Goal: Find contact information: Obtain details needed to contact an individual or organization

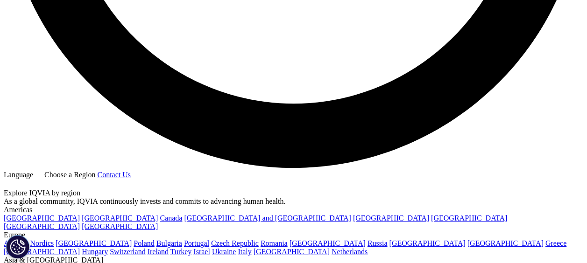
scroll to position [1679, 0]
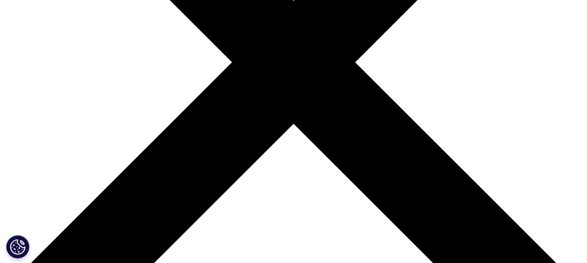
scroll to position [189, 0]
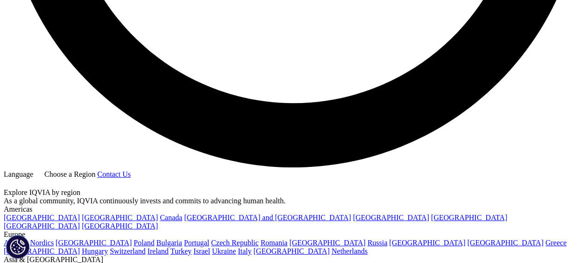
scroll to position [1586, 0]
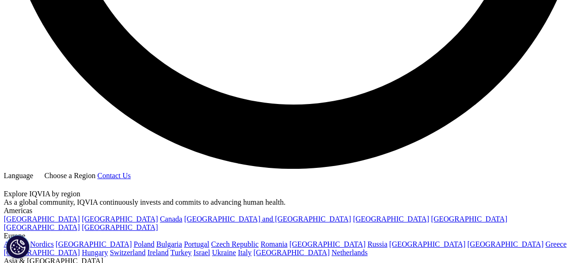
drag, startPoint x: 247, startPoint y: 56, endPoint x: 234, endPoint y: 86, distance: 33.0
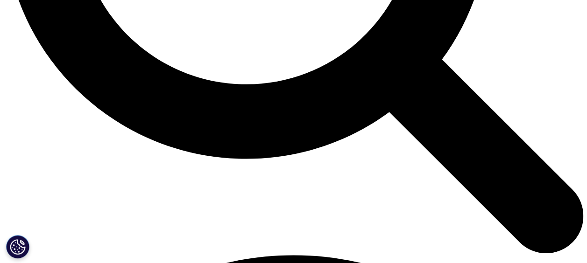
scroll to position [870, 0]
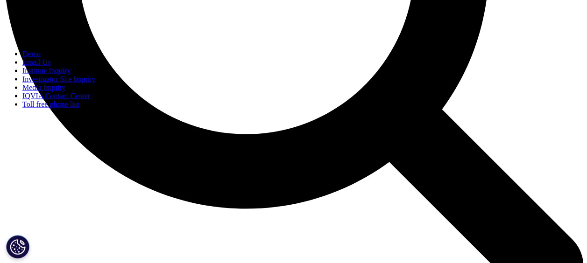
click at [50, 66] on link "Email Us" at bounding box center [36, 62] width 28 height 8
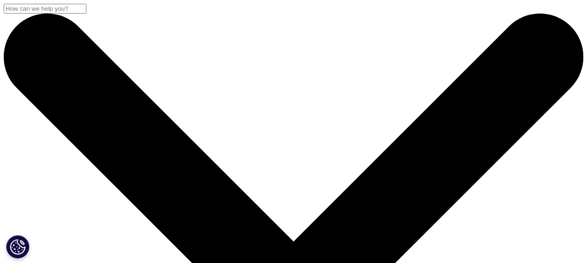
drag, startPoint x: 97, startPoint y: 54, endPoint x: 50, endPoint y: 56, distance: 46.2
